Goal: Check status

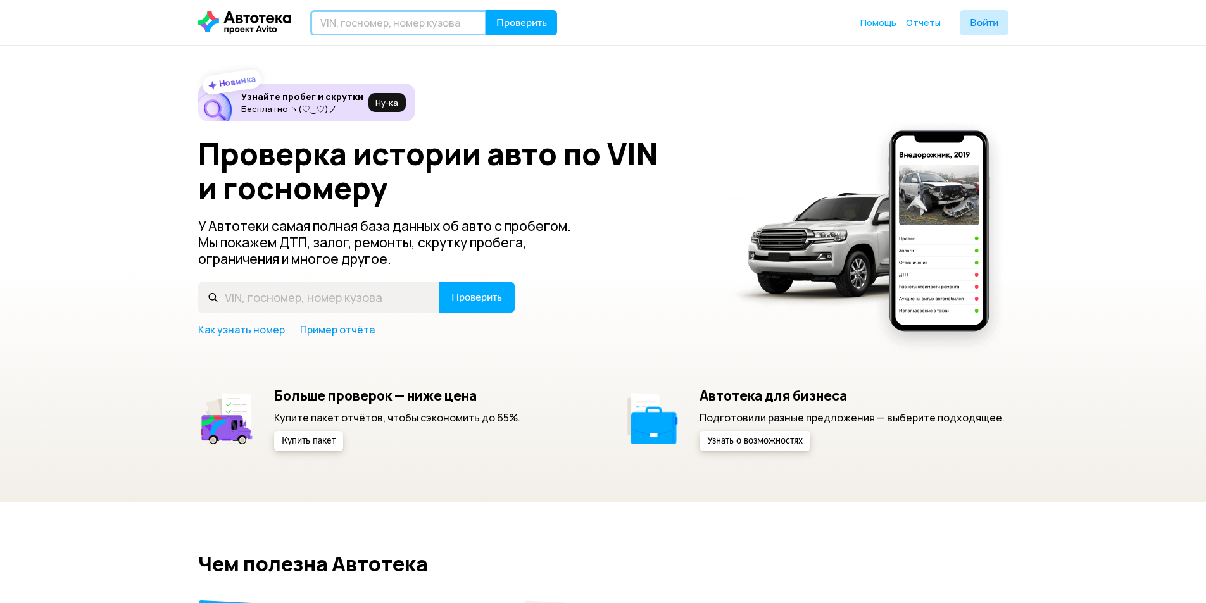
click at [370, 17] on input "text" at bounding box center [398, 22] width 177 height 25
paste input "№R272466"
drag, startPoint x: 332, startPoint y: 22, endPoint x: 253, endPoint y: 26, distance: 79.9
click at [282, 25] on div "№R272466 Проверить" at bounding box center [366, 22] width 337 height 25
type input "R272466"
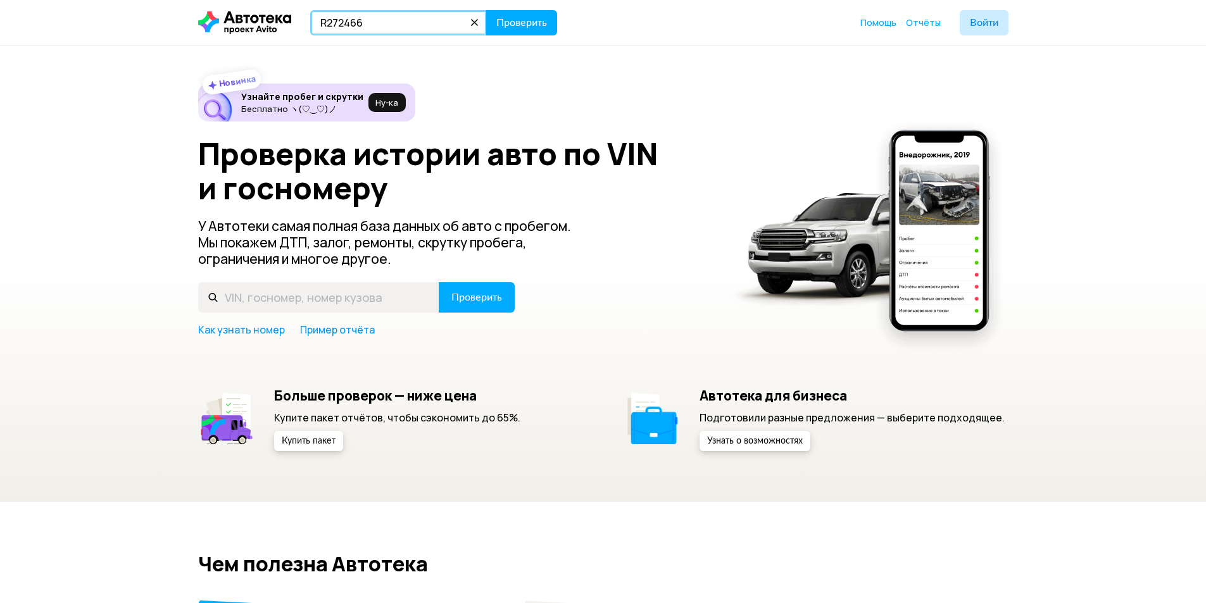
click at [486, 10] on button "Проверить" at bounding box center [521, 22] width 71 height 25
click at [369, 16] on input "text" at bounding box center [398, 22] width 177 height 25
click at [372, 16] on input "text" at bounding box center [398, 22] width 177 height 25
click at [622, 236] on div "Проверка истории авто по VIN и госномеру У Автотеки самая полная база данных об…" at bounding box center [603, 237] width 810 height 200
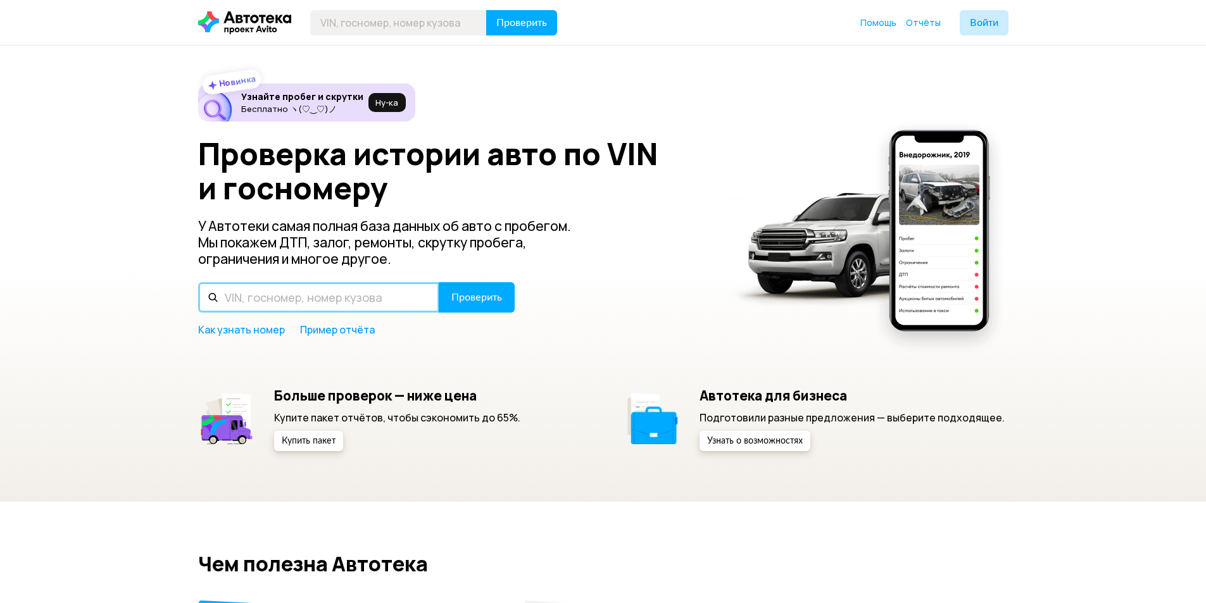
click at [289, 296] on input "text" at bounding box center [318, 297] width 241 height 30
click at [599, 265] on div "Проверка истории авто по VIN и госномеру У Автотеки самая полная база данных об…" at bounding box center [603, 237] width 810 height 200
click at [356, 289] on input "text" at bounding box center [318, 297] width 241 height 30
click at [609, 272] on div "Проверка истории авто по VIN и госномеру У Автотеки самая полная база данных об…" at bounding box center [603, 237] width 810 height 200
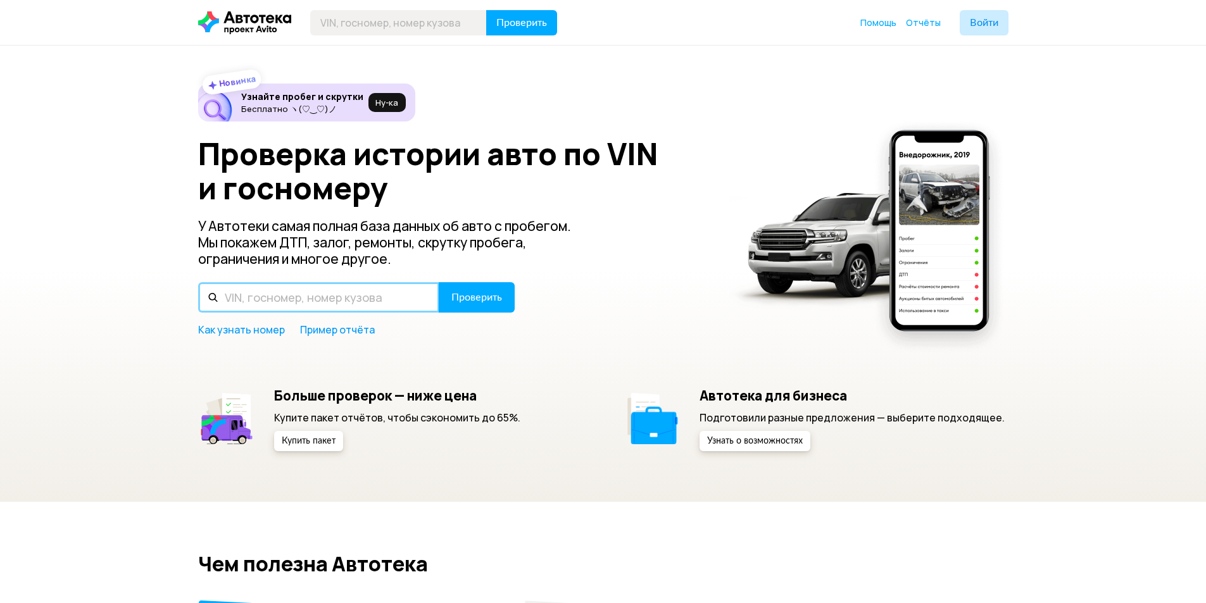
click at [384, 303] on input "text" at bounding box center [318, 297] width 241 height 30
type input "У083АТ977"
click at [439, 282] on button "Проверить" at bounding box center [477, 297] width 76 height 30
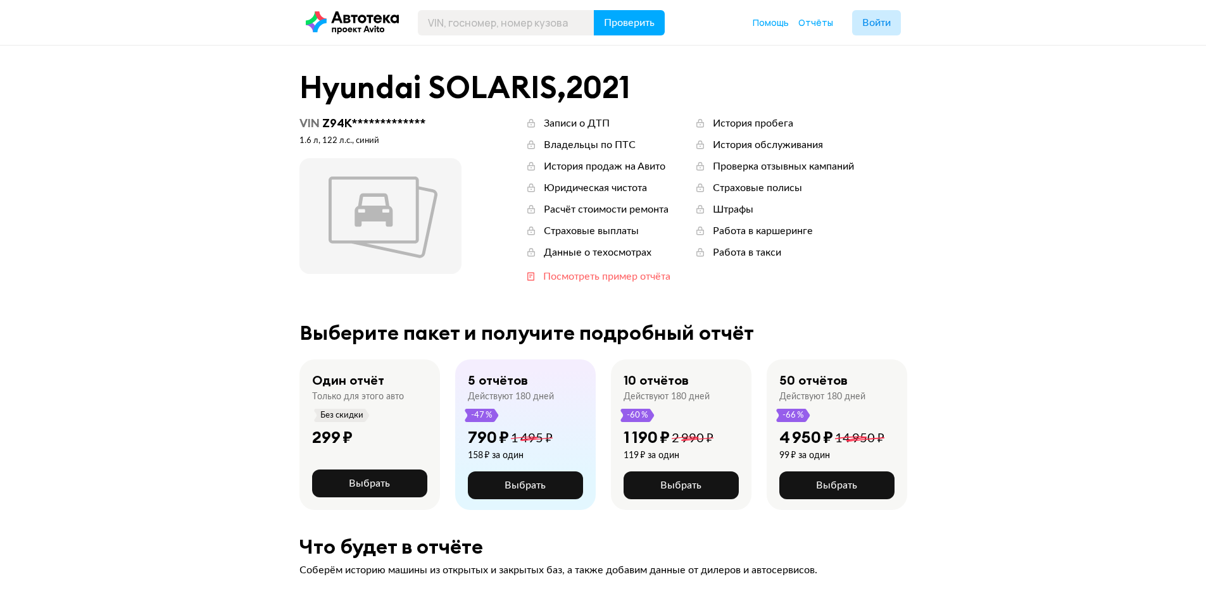
click at [661, 275] on div "Посмотреть пример отчёта" at bounding box center [606, 277] width 127 height 14
